Goal: Task Accomplishment & Management: Manage account settings

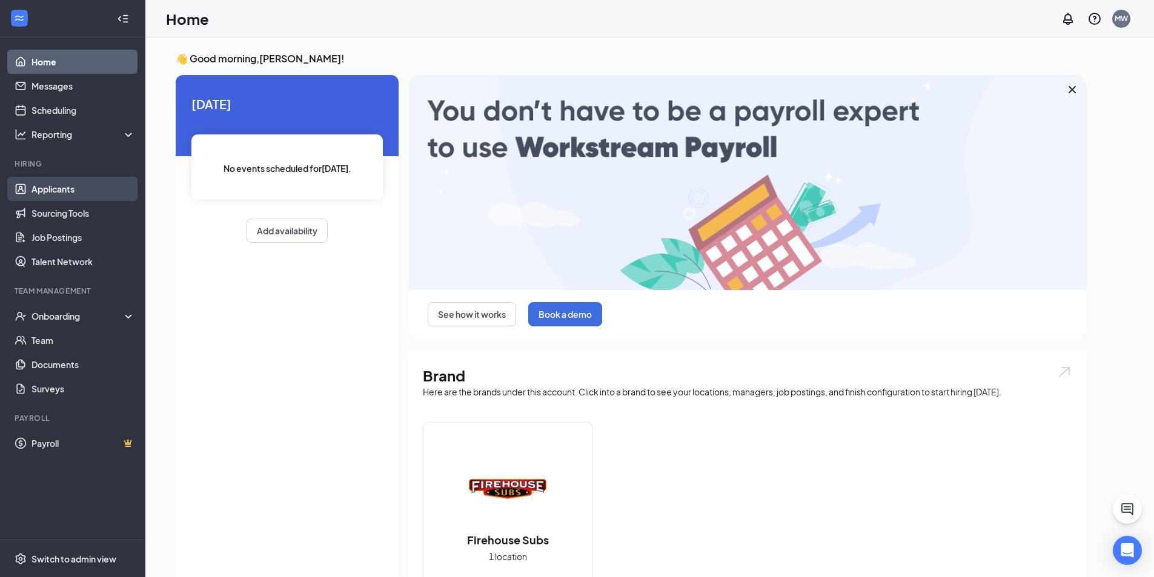
click at [51, 182] on link "Applicants" at bounding box center [83, 189] width 104 height 24
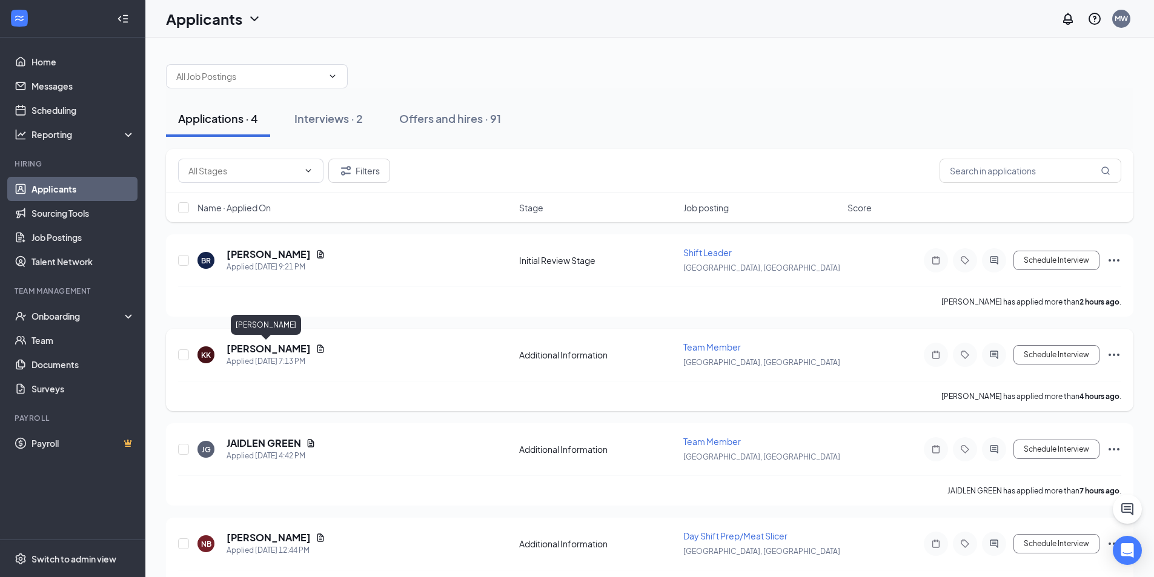
click at [256, 350] on h5 "[PERSON_NAME]" at bounding box center [269, 348] width 84 height 13
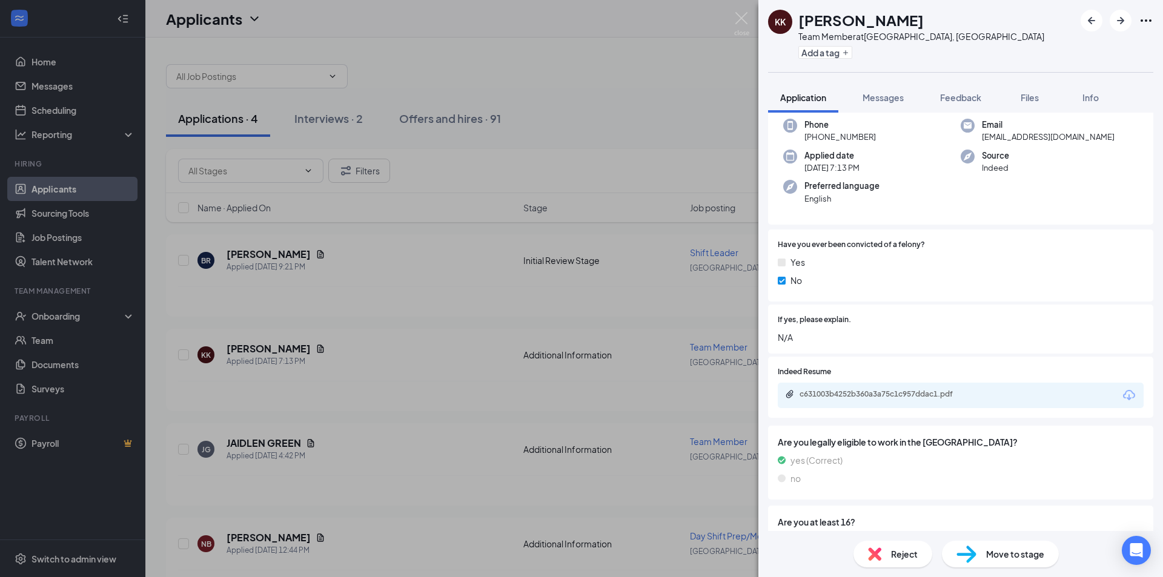
scroll to position [137, 0]
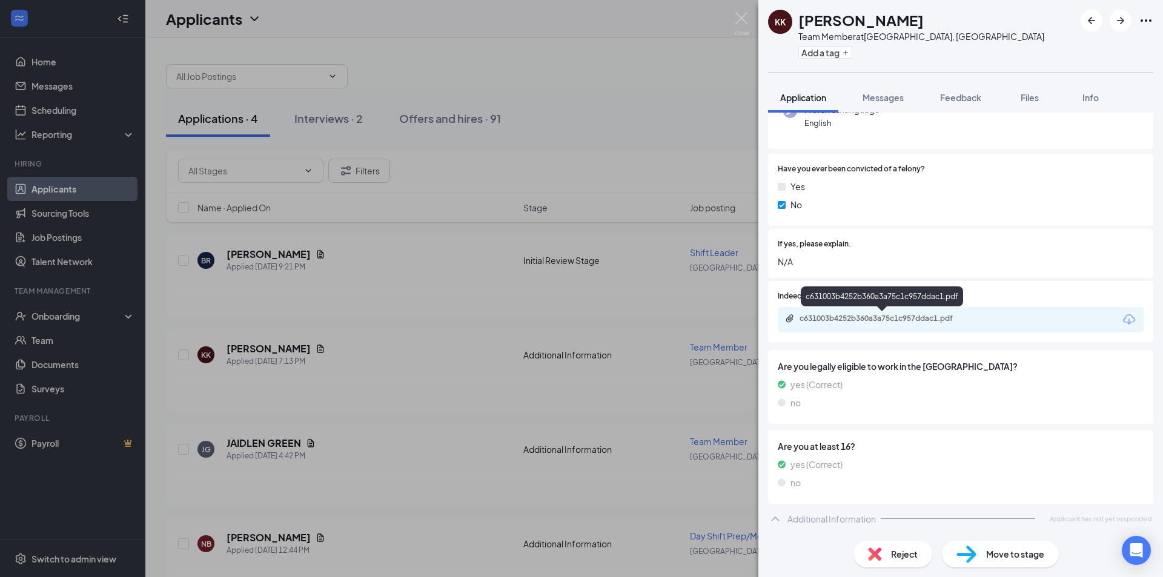
click at [882, 322] on div "c631003b4252b360a3a75c1c957ddac1.pdf" at bounding box center [885, 319] width 170 height 10
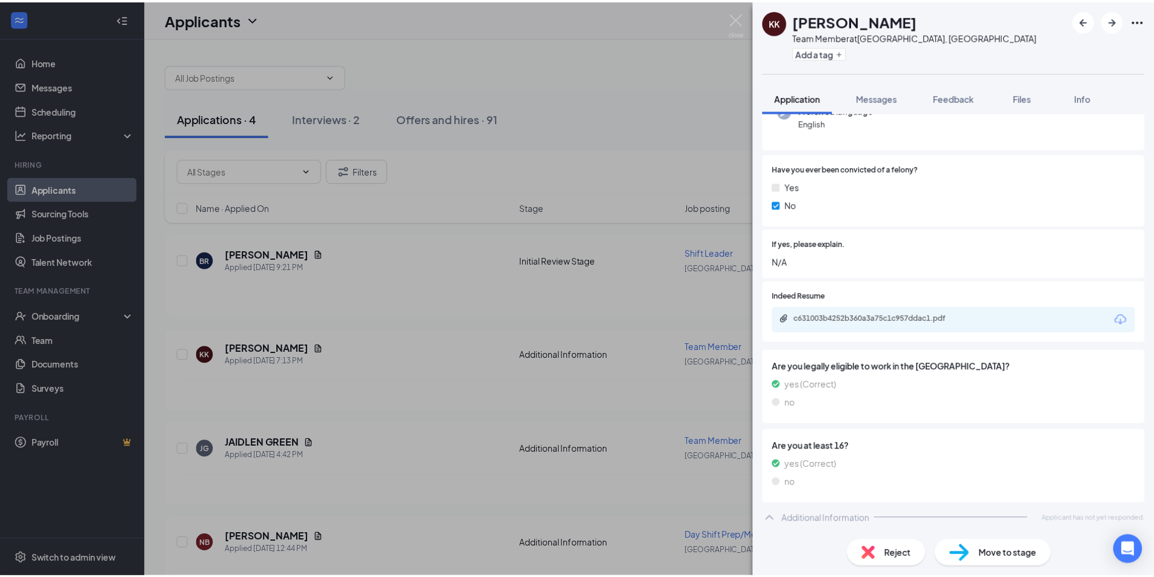
scroll to position [132, 0]
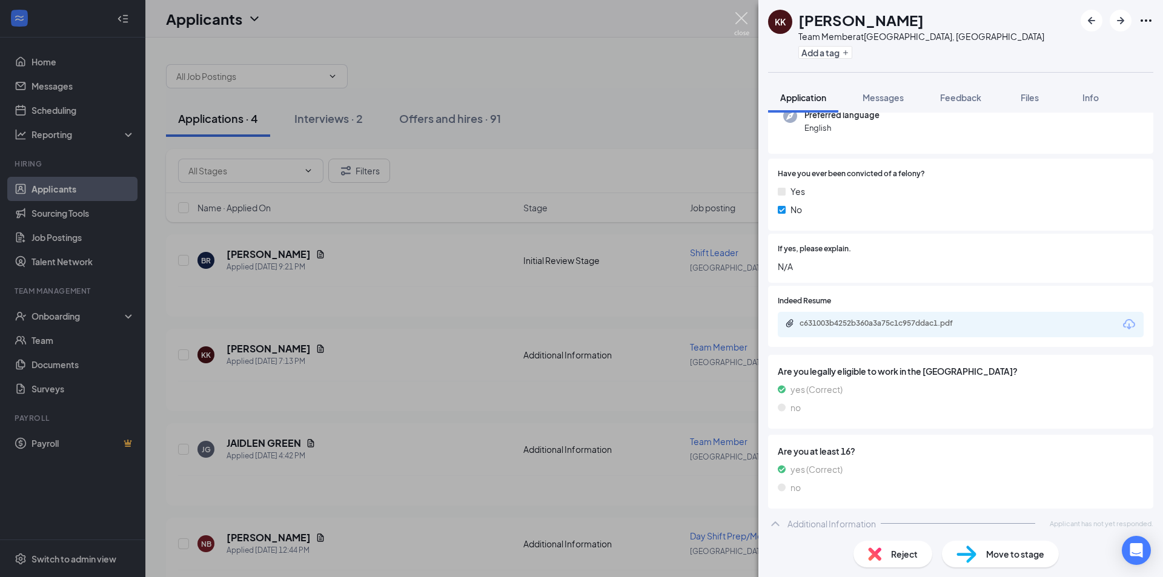
click at [747, 16] on img at bounding box center [741, 24] width 15 height 24
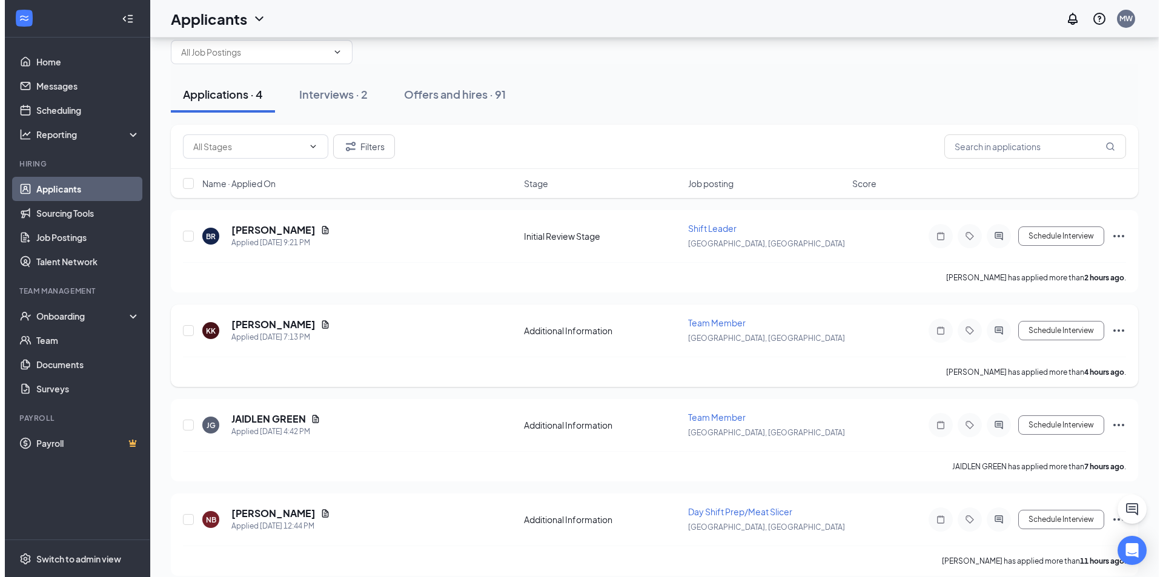
scroll to position [38, 0]
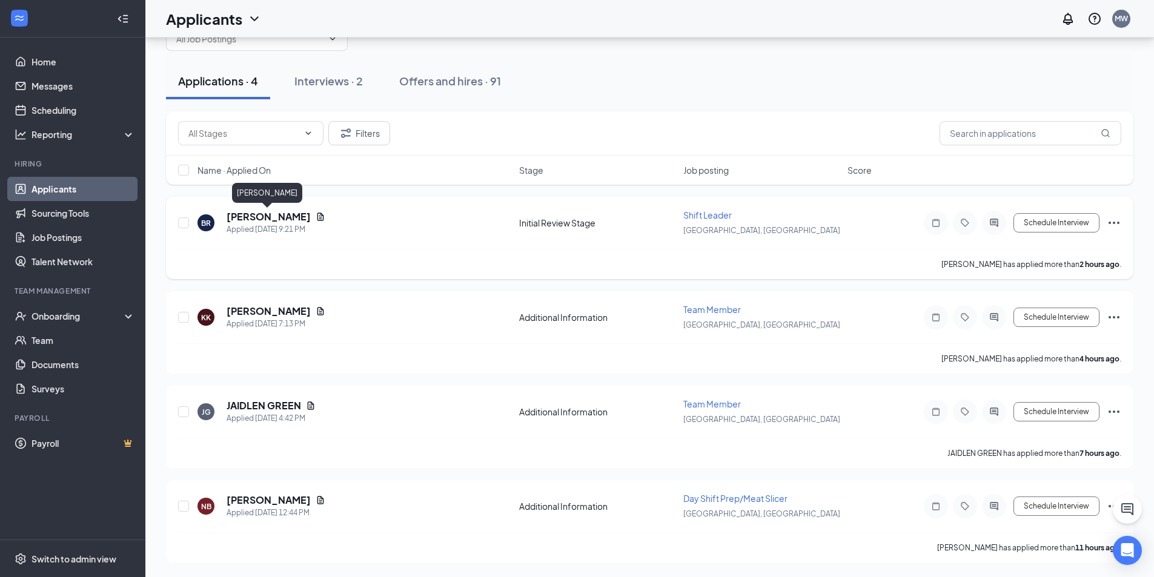
click at [231, 218] on h5 "[PERSON_NAME]" at bounding box center [269, 216] width 84 height 13
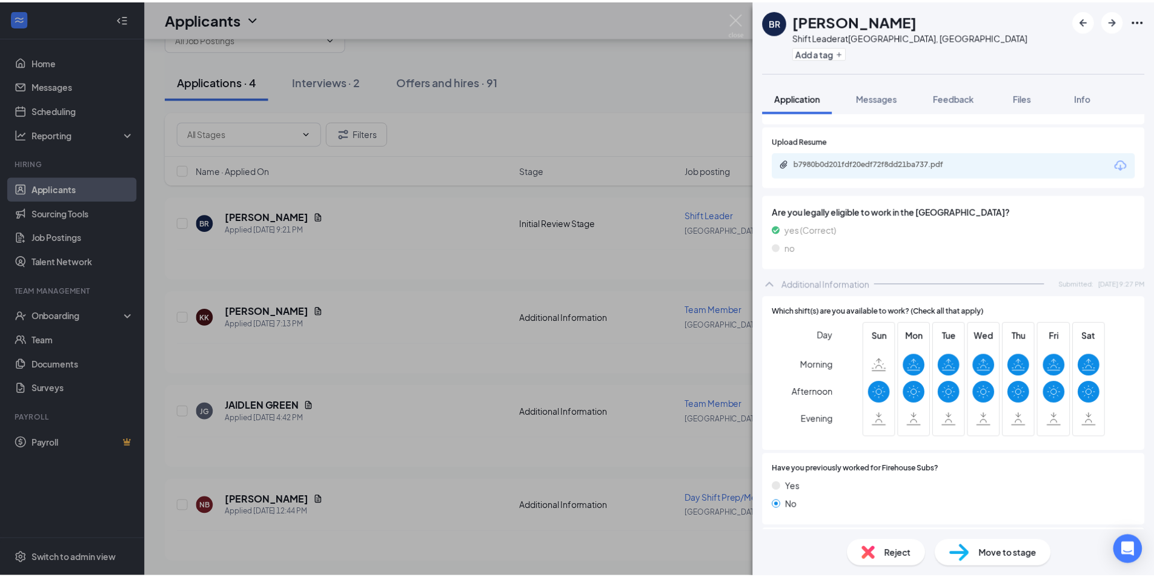
scroll to position [569, 0]
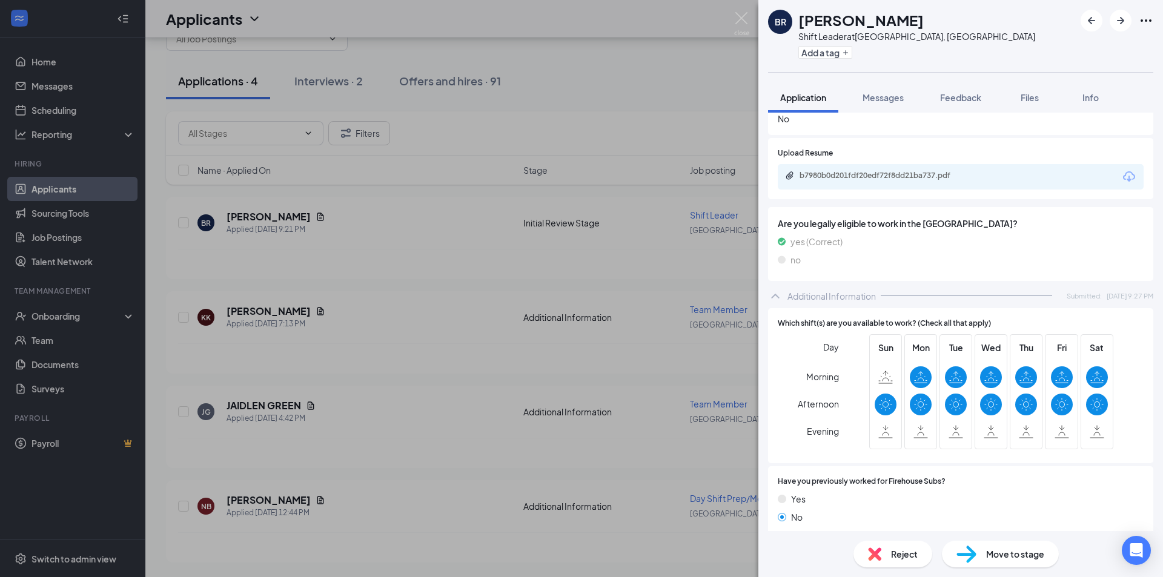
click at [889, 182] on div "b7980b0d201fdf20edf72f8dd21ba737.pdf" at bounding box center [961, 176] width 366 height 25
click at [889, 180] on div "b7980b0d201fdf20edf72f8dd21ba737.pdf" at bounding box center [885, 176] width 170 height 10
click at [831, 180] on div "b7980b0d201fdf20edf72f8dd21ba737.pdf" at bounding box center [885, 176] width 170 height 10
click at [744, 16] on img at bounding box center [741, 24] width 15 height 24
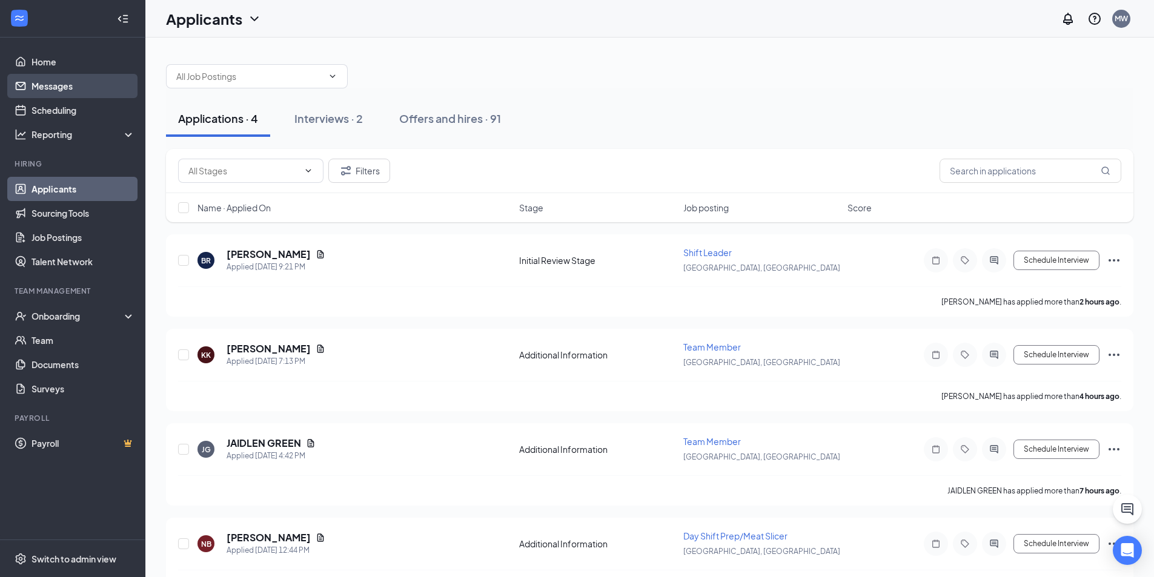
click at [68, 82] on link "Messages" at bounding box center [83, 86] width 104 height 24
